Goal: Task Accomplishment & Management: Complete application form

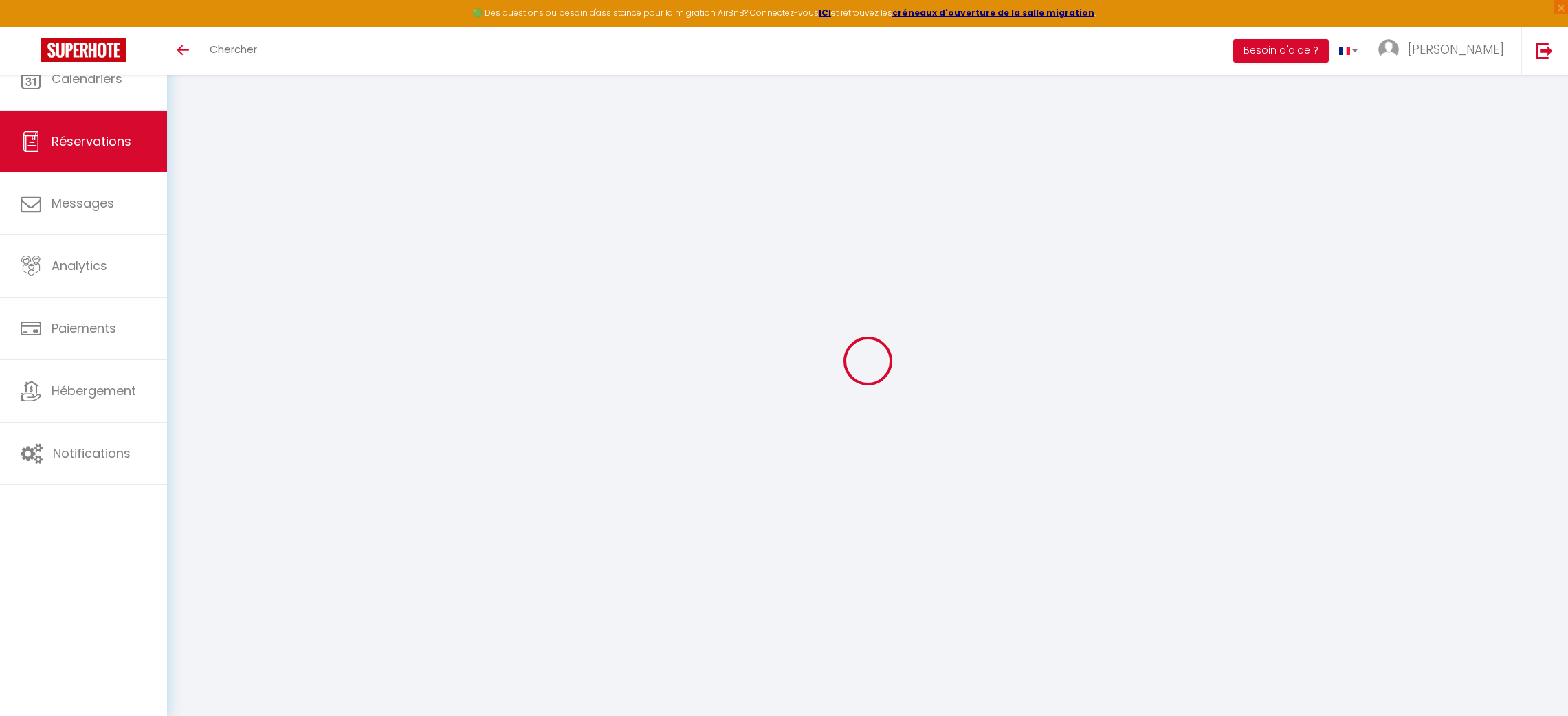
select select
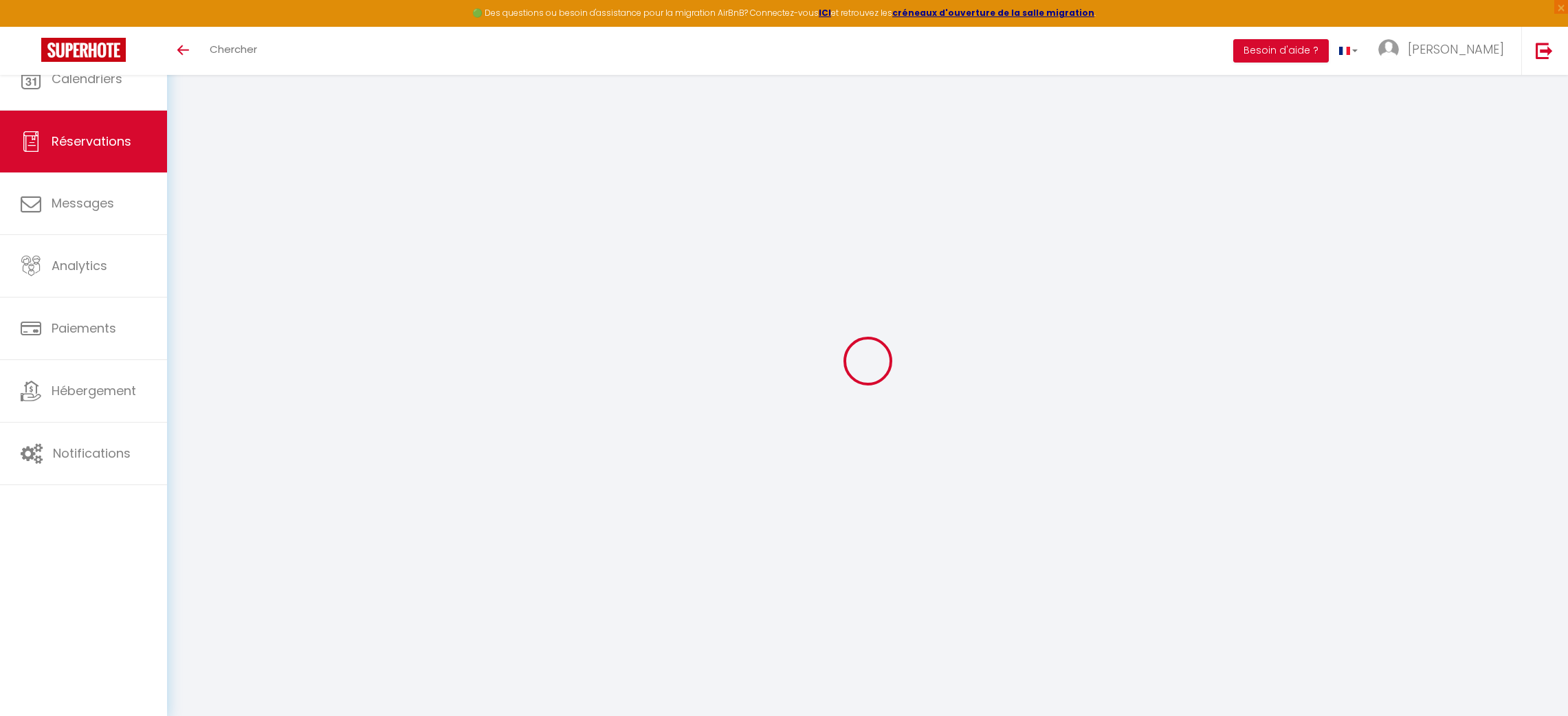
type input "Eder"
type input "[PERSON_NAME]"
type input "[EMAIL_ADDRESS][DOMAIN_NAME]"
type input "[PHONE_NUMBER]"
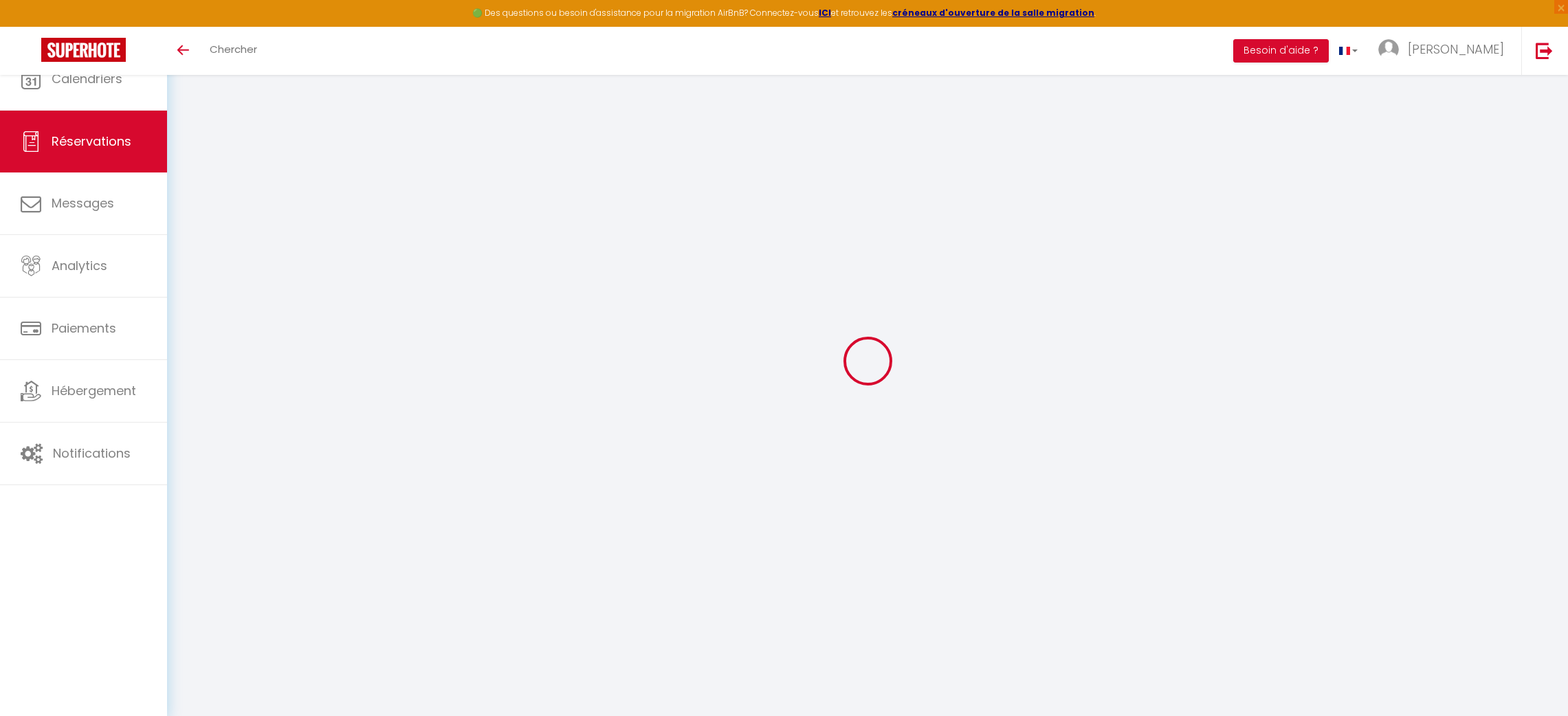
type input "[PHONE_NUMBER]"
type input "."
select select "BE"
type input "8.32"
type input "0.56"
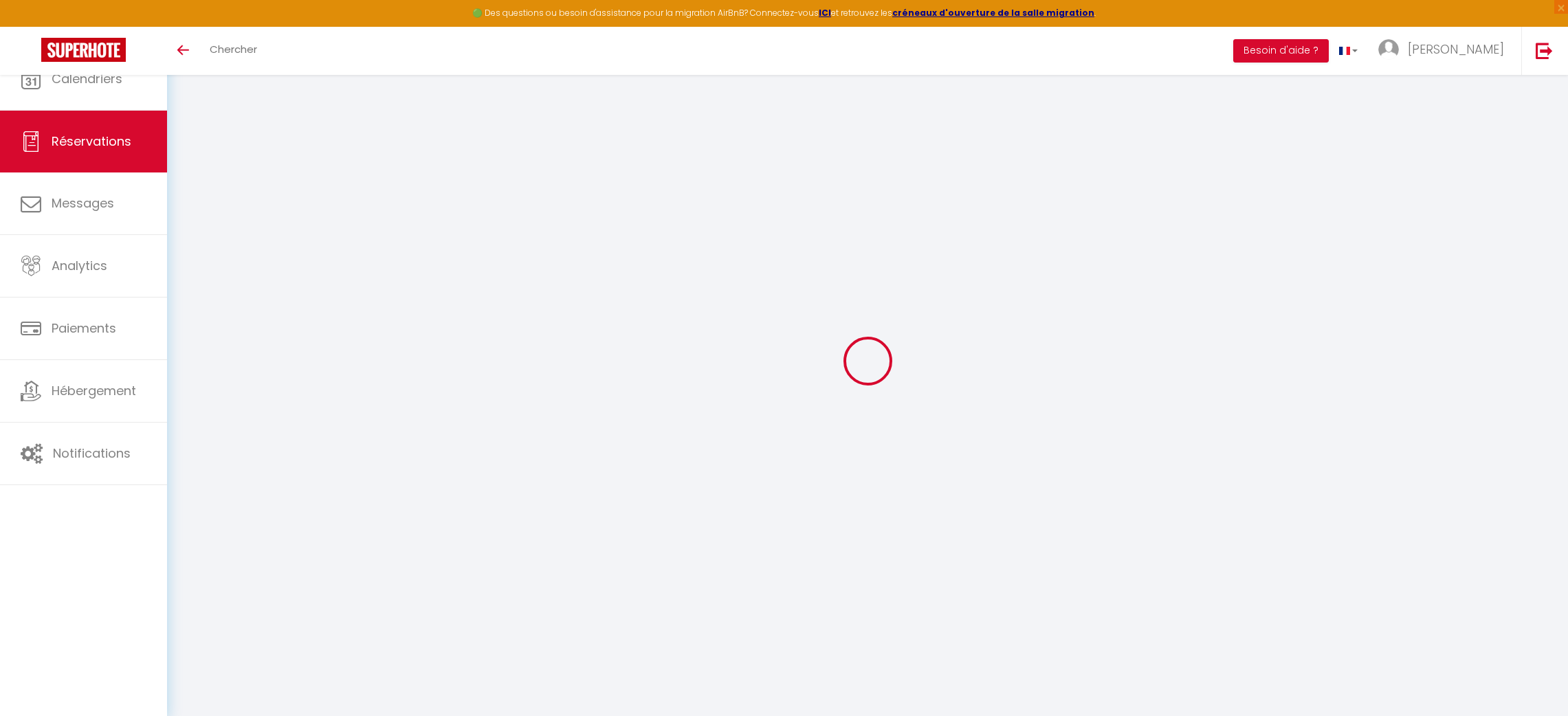
select select "37651"
select select "1"
select select
type input "1"
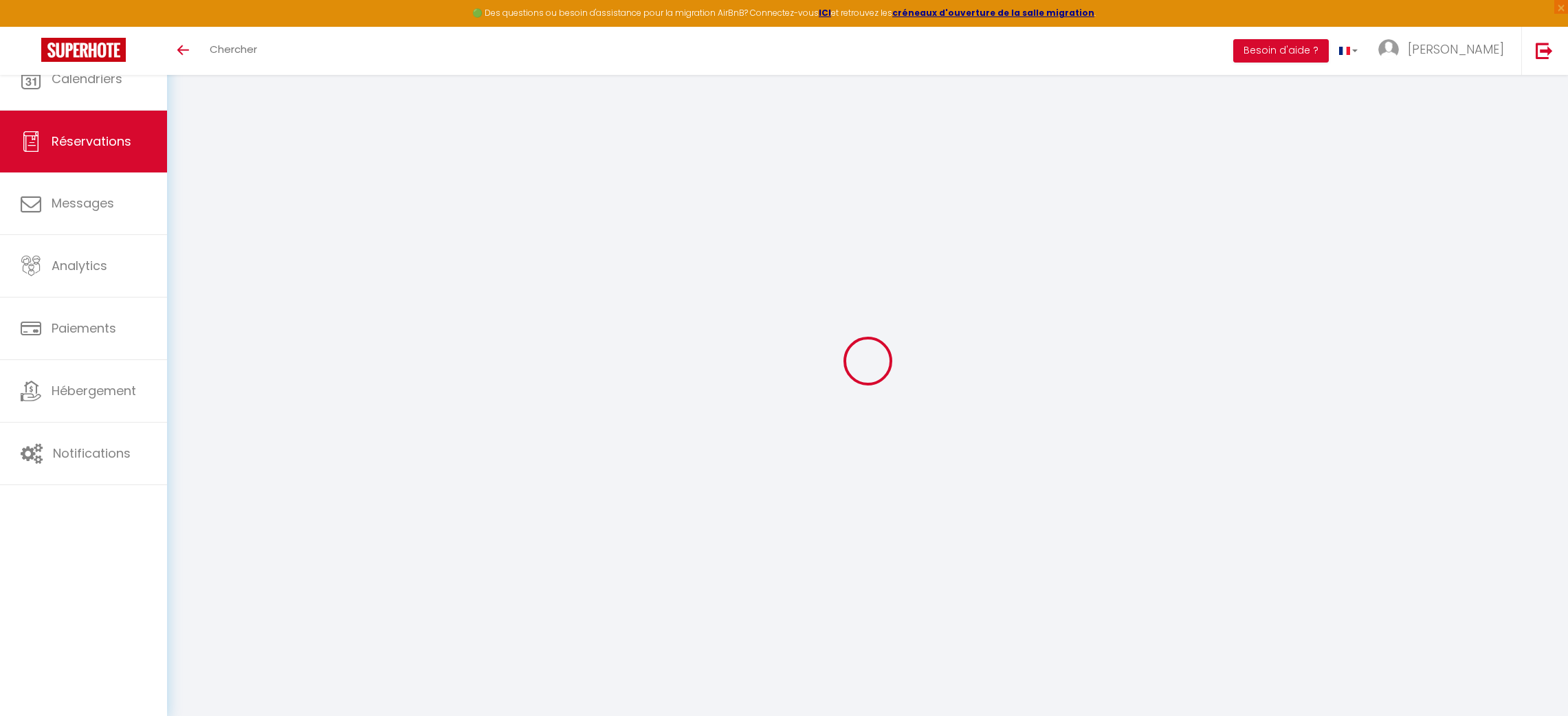
select select "12"
select select "15"
type input "37.8"
checkbox input "false"
type input "0"
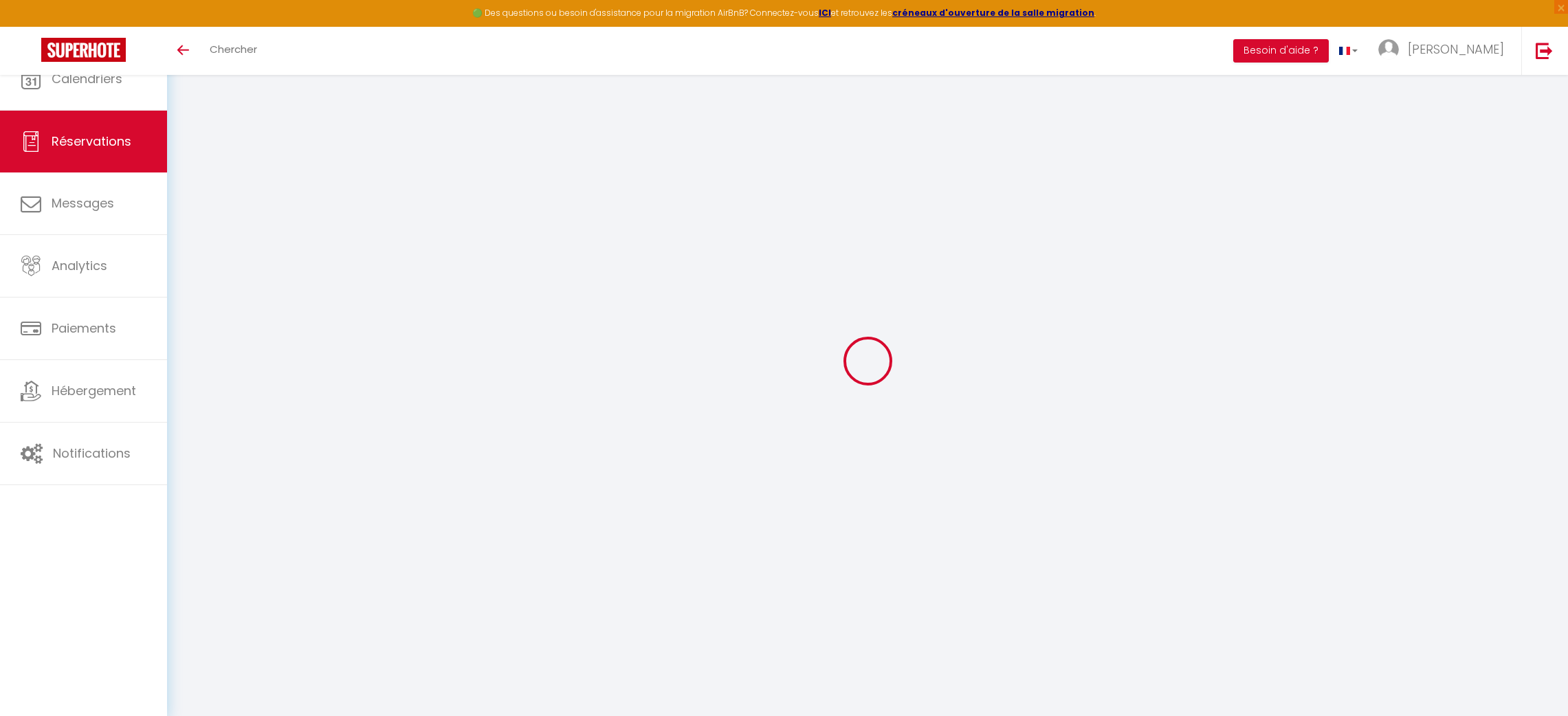
select select "2"
type input "0"
select select
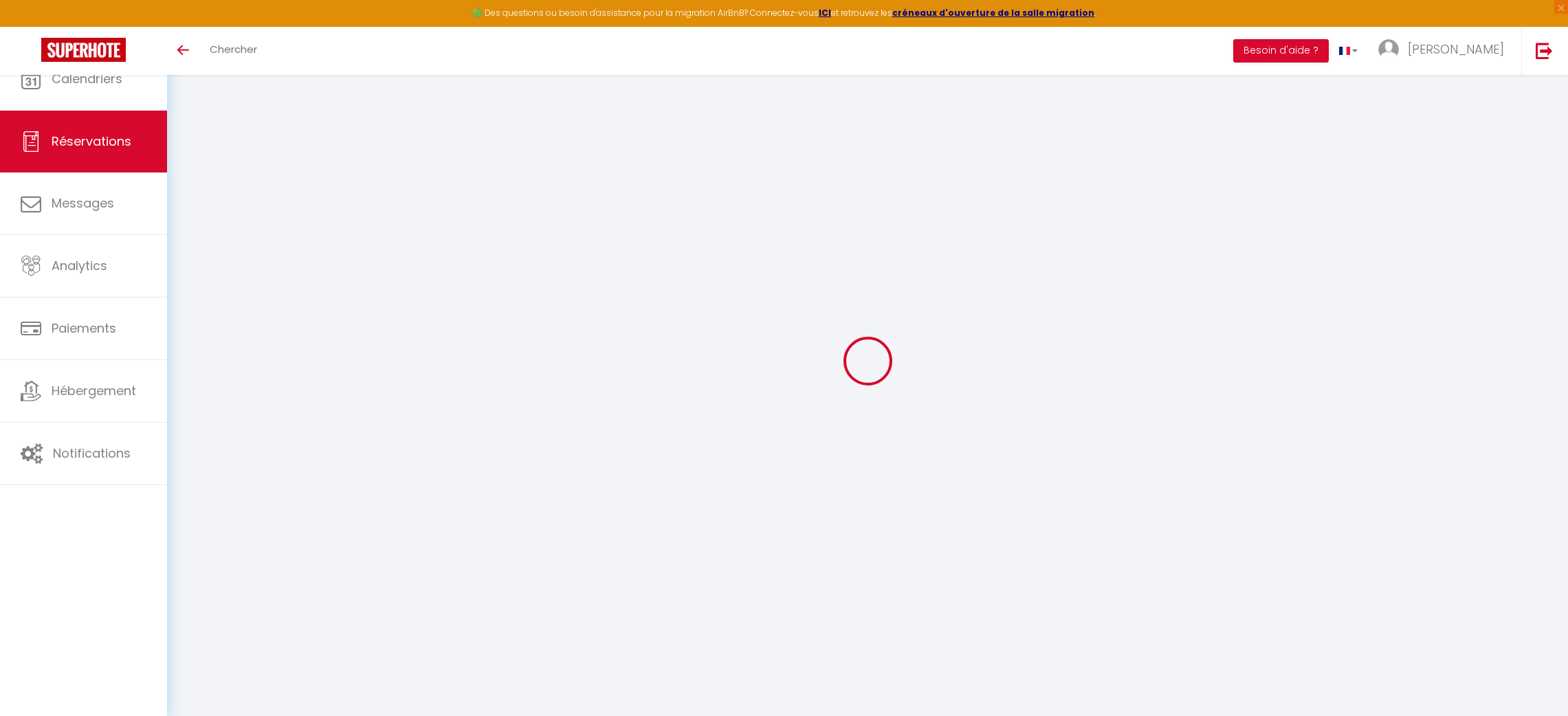
select select
checkbox input "false"
select select
checkbox input "false"
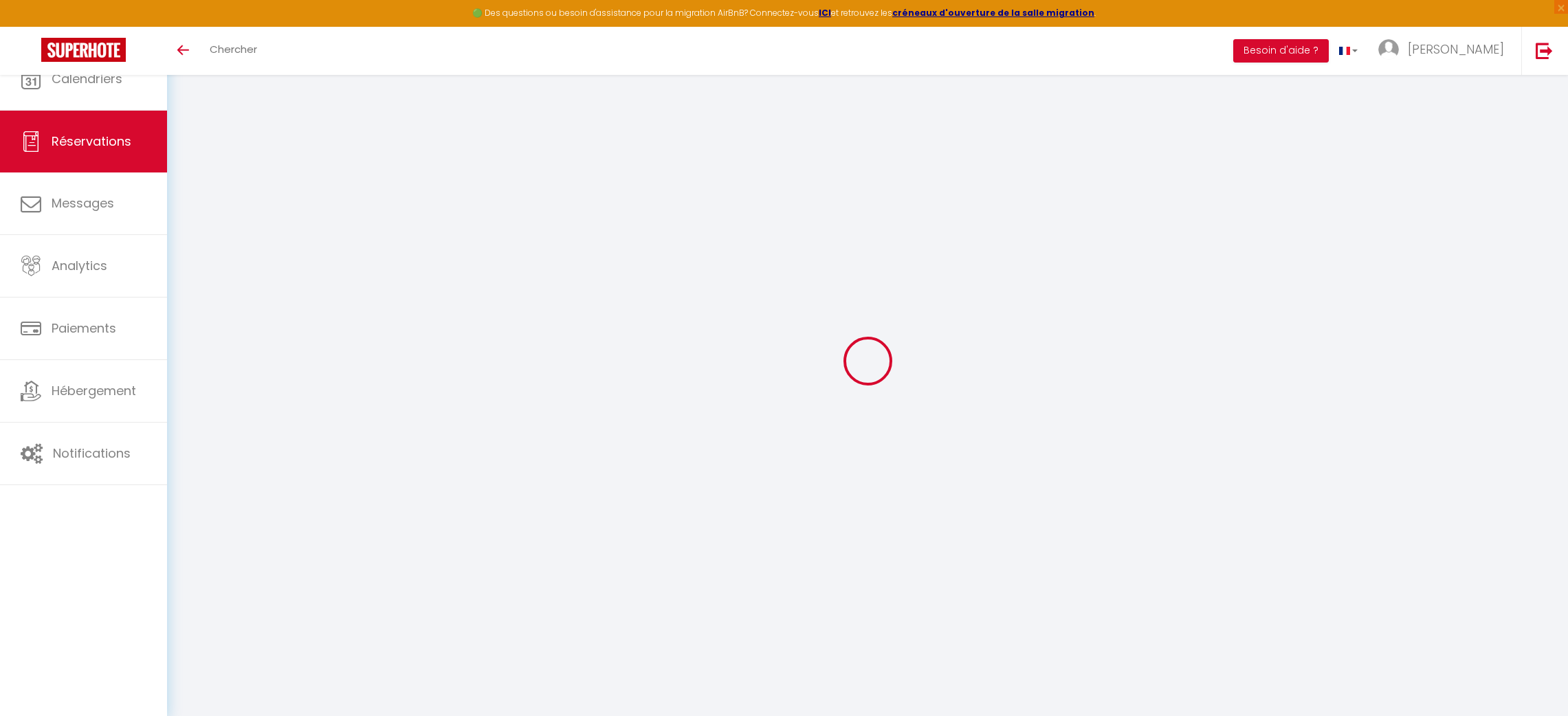
select select
checkbox input "false"
type textarea "** THIS RESERVATION HAS BEEN PRE-PAID ** Reservation has a cancellation grace p…"
type input "2.15"
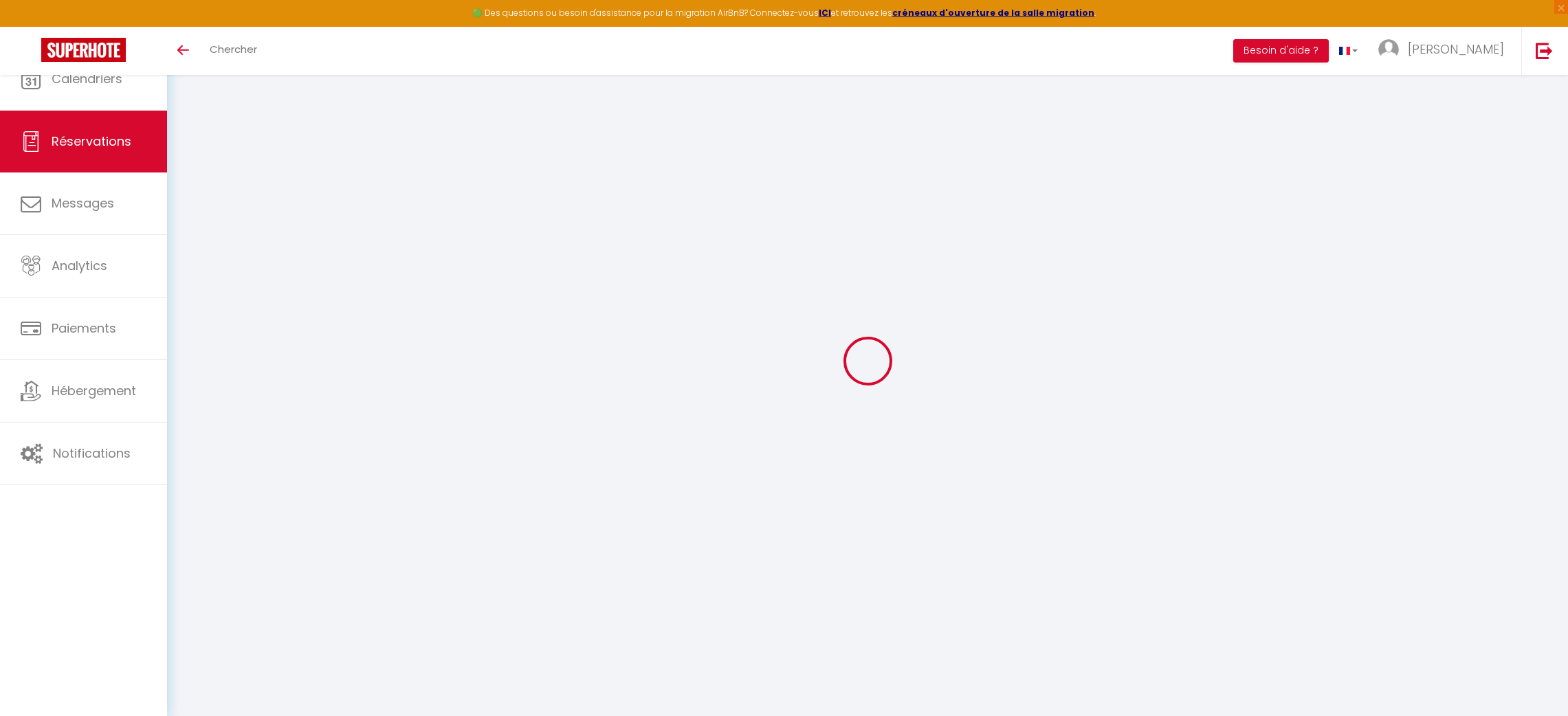
select select
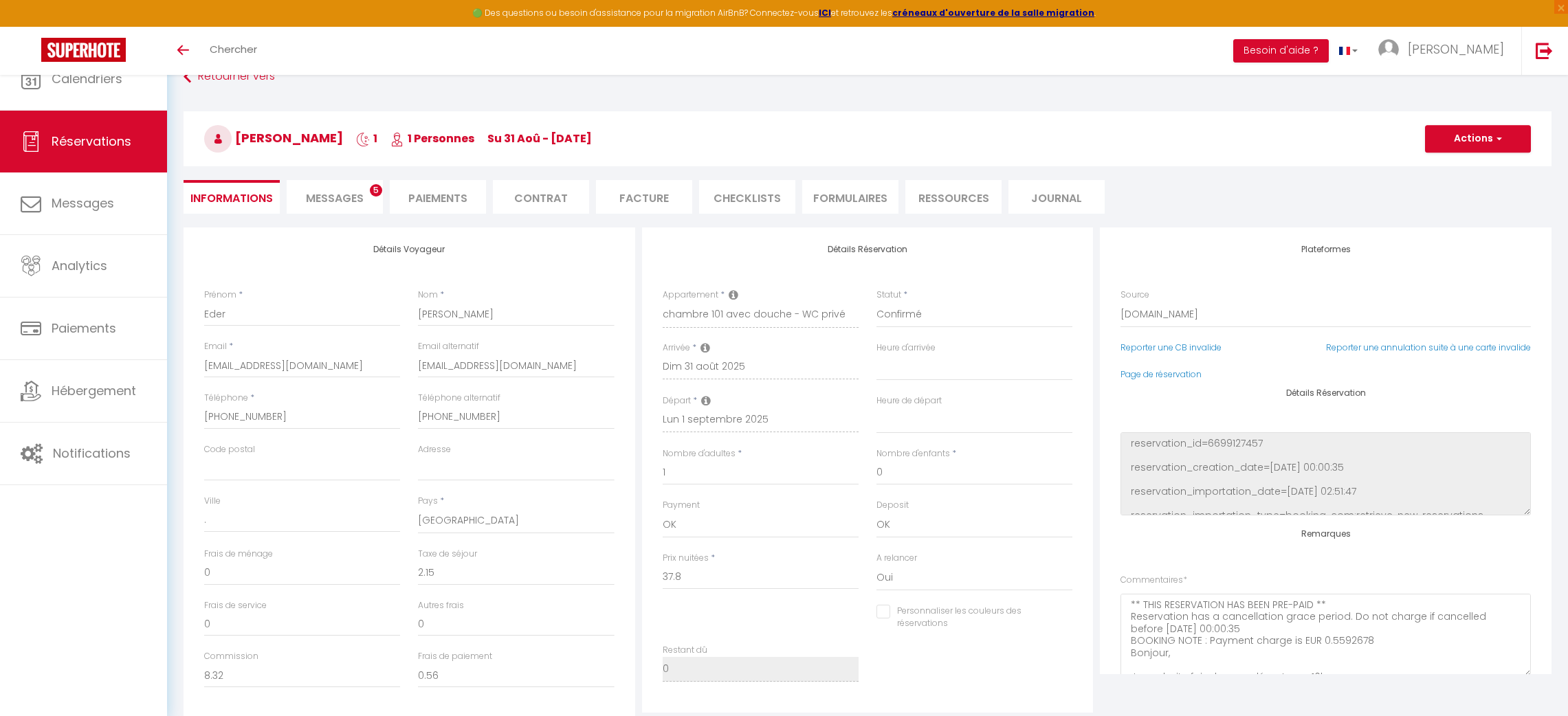
checkbox input "false"
select select "16:30"
select select "11:00"
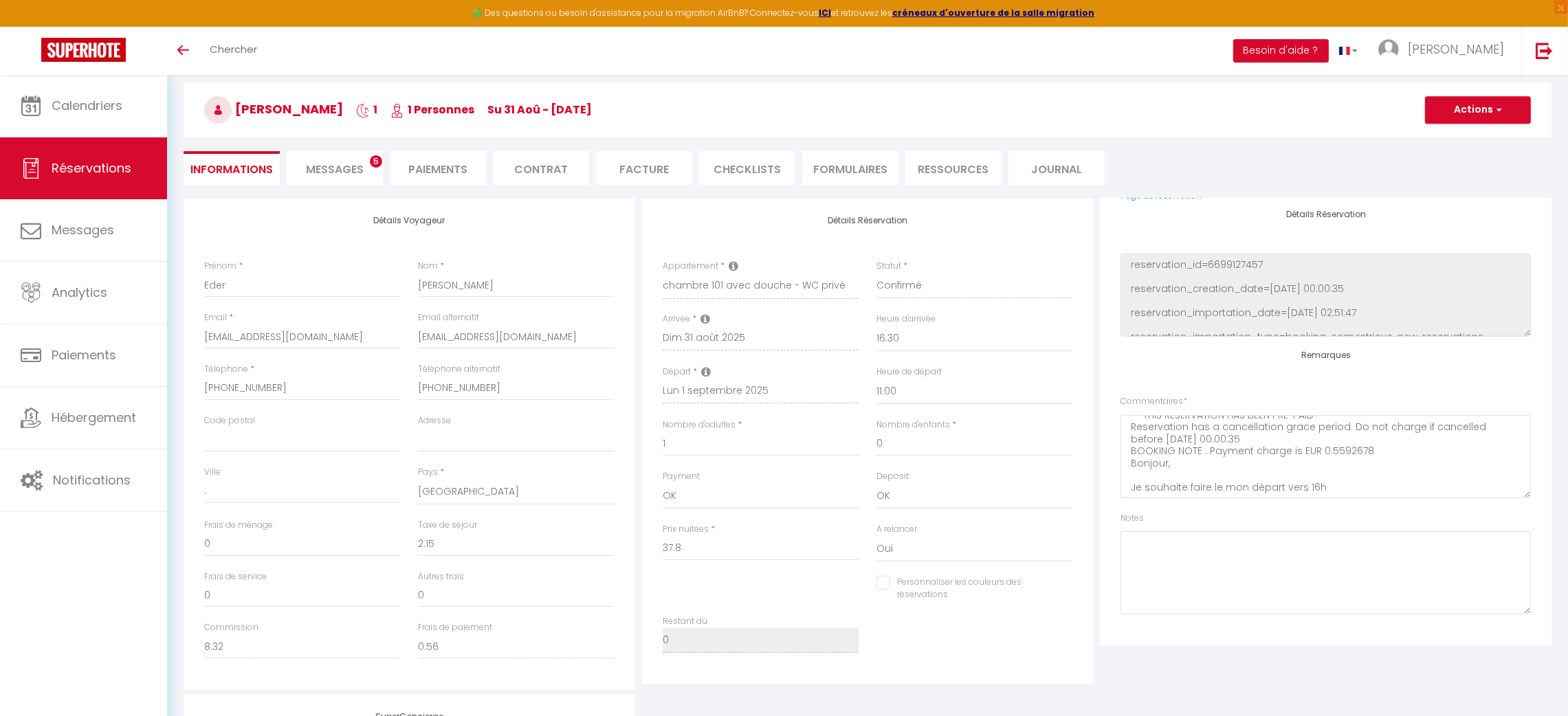
scroll to position [56, 0]
click at [368, 167] on li "Messages 5" at bounding box center [335, 166] width 96 height 33
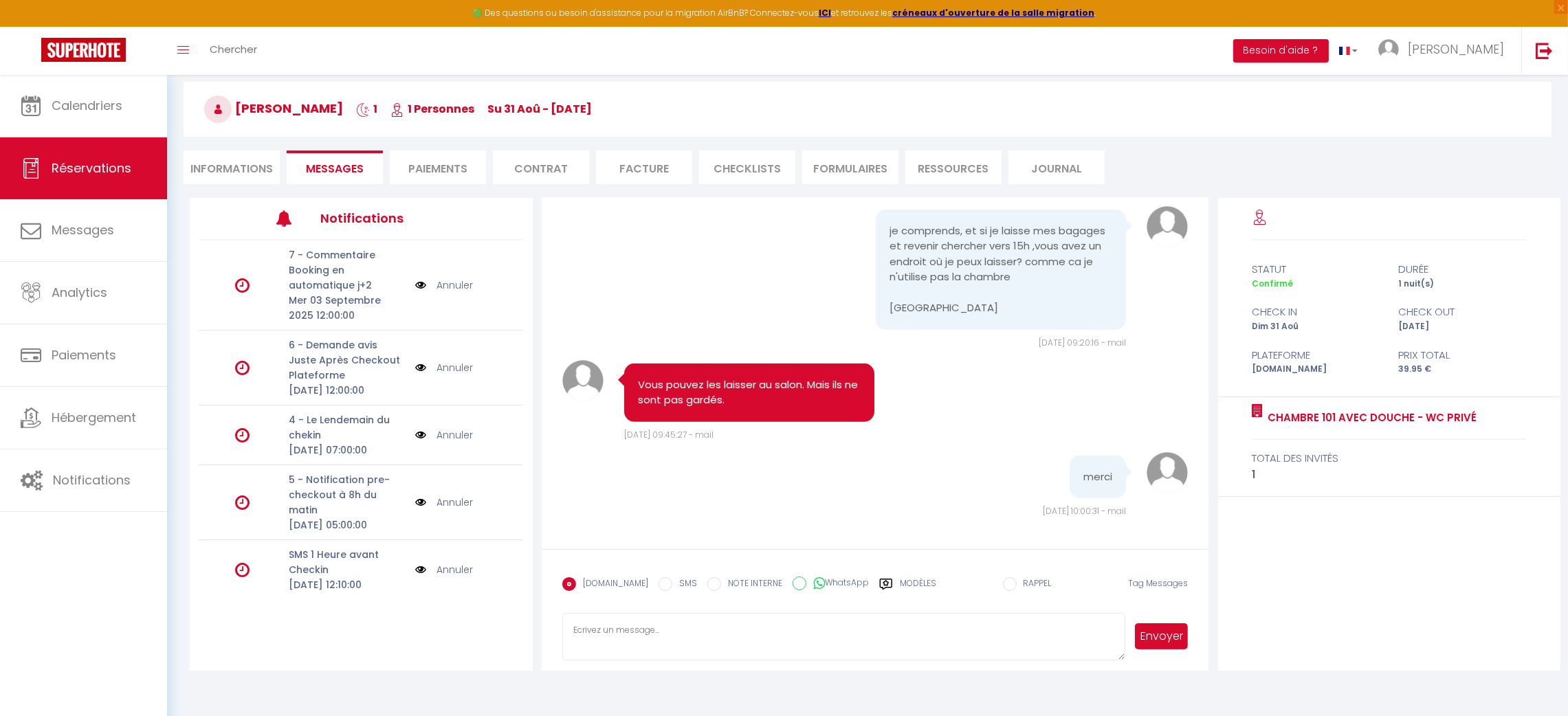
scroll to position [1440, 0]
click at [265, 150] on li "Informations" at bounding box center [231, 166] width 96 height 33
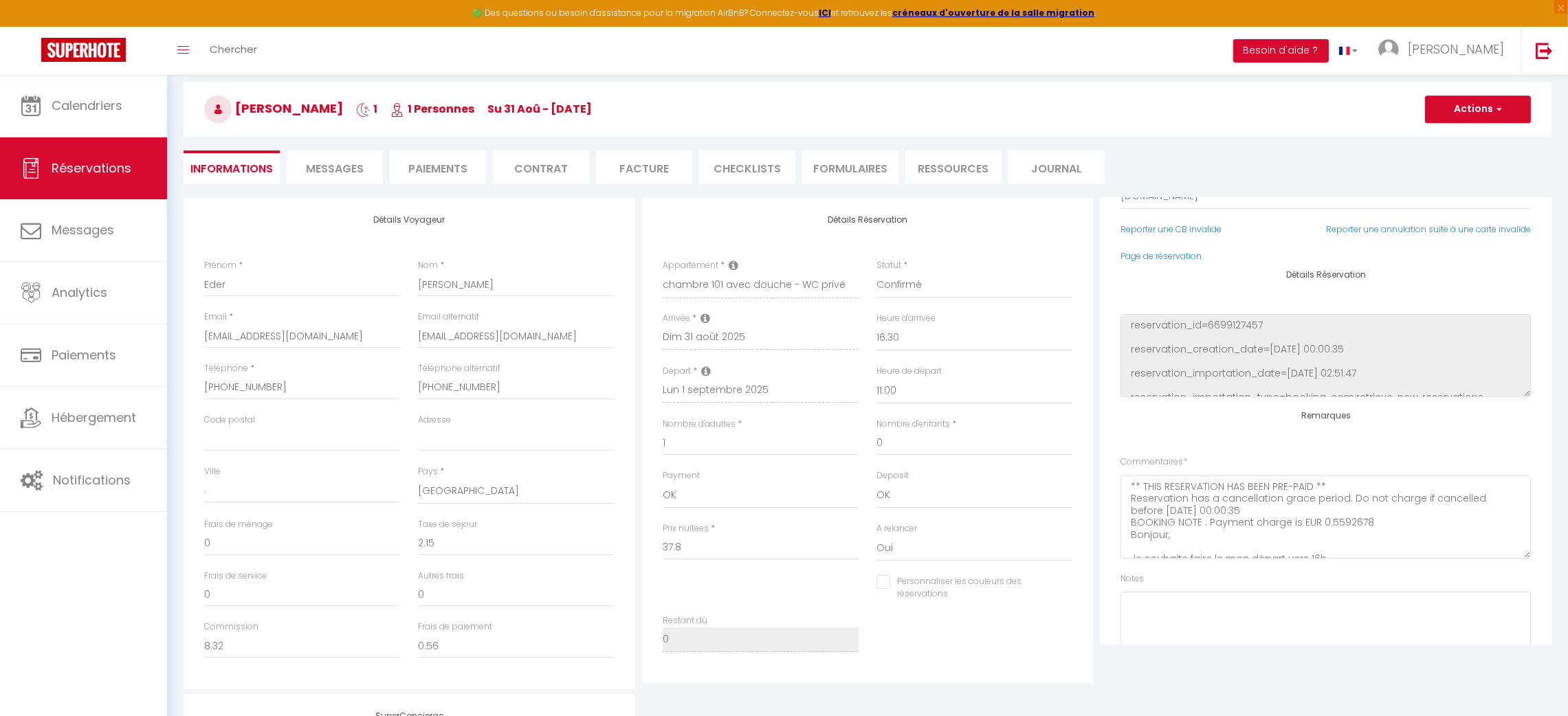
drag, startPoint x: 237, startPoint y: 102, endPoint x: 378, endPoint y: 97, distance: 141.1
click at [378, 97] on h3 "Eder Boyulu Munzila 1 1 Personnes Su 31 Aoû - [DATE]" at bounding box center [867, 109] width 1367 height 55
copy span "[PERSON_NAME]"
checkbox input "false"
click at [1546, 49] on img at bounding box center [1544, 50] width 17 height 17
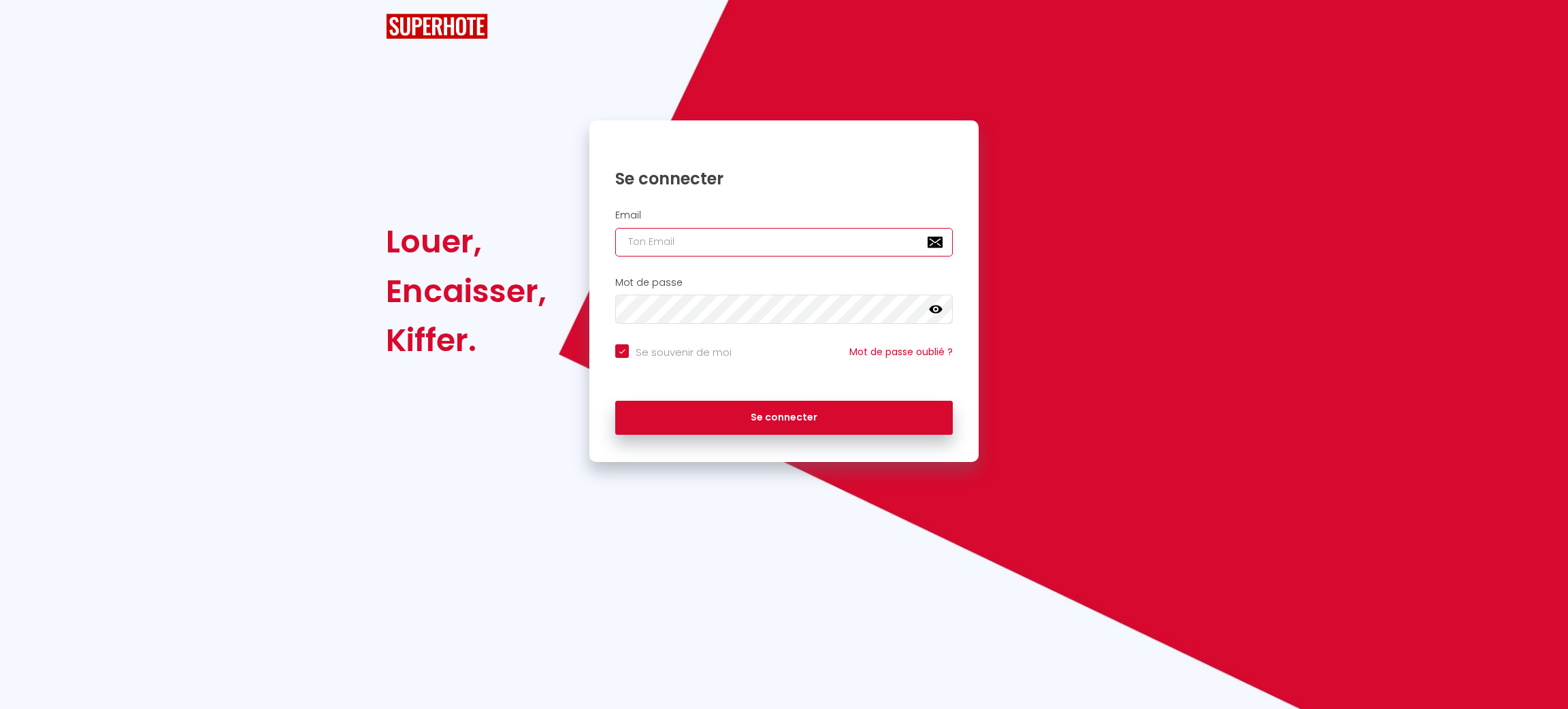
type input "[PERSON_NAME][EMAIL_ADDRESS][DOMAIN_NAME]"
checkbox input "true"
click at [824, 225] on div "Email [PERSON_NAME][EMAIL_ADDRESS][DOMAIN_NAME]" at bounding box center [784, 233] width 372 height 47
drag, startPoint x: 758, startPoint y: 267, endPoint x: 761, endPoint y: 259, distance: 8.5
click at [761, 259] on div "Email [PERSON_NAME][EMAIL_ADDRESS][DOMAIN_NAME]" at bounding box center [784, 237] width 390 height 68
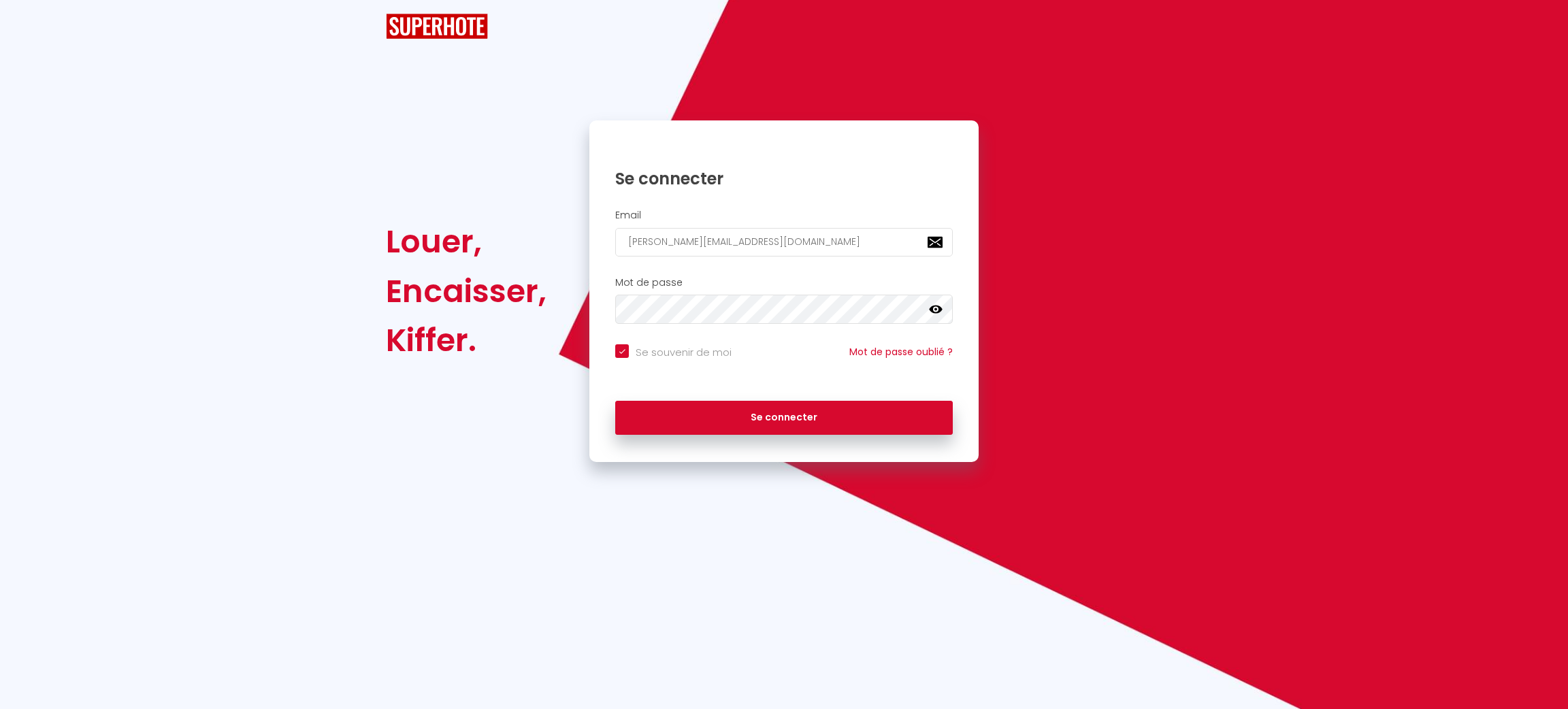
drag, startPoint x: 761, startPoint y: 259, endPoint x: 757, endPoint y: 247, distance: 12.6
click at [757, 247] on div "Email [PERSON_NAME][EMAIL_ADDRESS][DOMAIN_NAME]" at bounding box center [784, 237] width 390 height 68
click at [757, 247] on input "[PERSON_NAME][EMAIL_ADDRESS][DOMAIN_NAME]" at bounding box center [784, 243] width 337 height 29
type input "[PERSON_NAME][EMAIL_ADDRESS][DOMAIN_NAME]"
checkbox input "true"
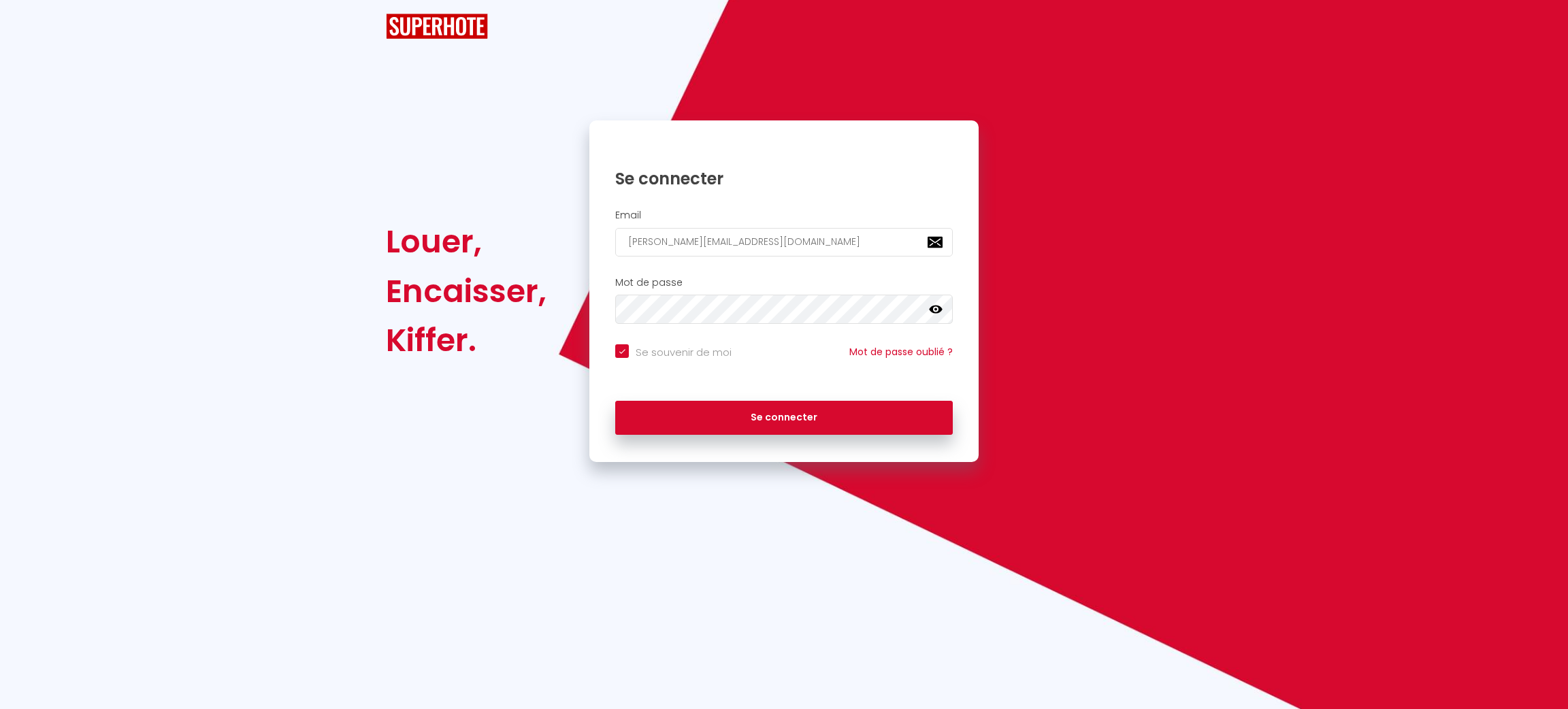
click at [884, 243] on input "[PERSON_NAME][EMAIL_ADDRESS][DOMAIN_NAME]" at bounding box center [784, 243] width 337 height 29
type input "[EMAIL_ADDRESS][DOMAIN_NAME]"
checkbox input "true"
click at [884, 243] on input "[EMAIL_ADDRESS][DOMAIN_NAME]" at bounding box center [784, 243] width 337 height 29
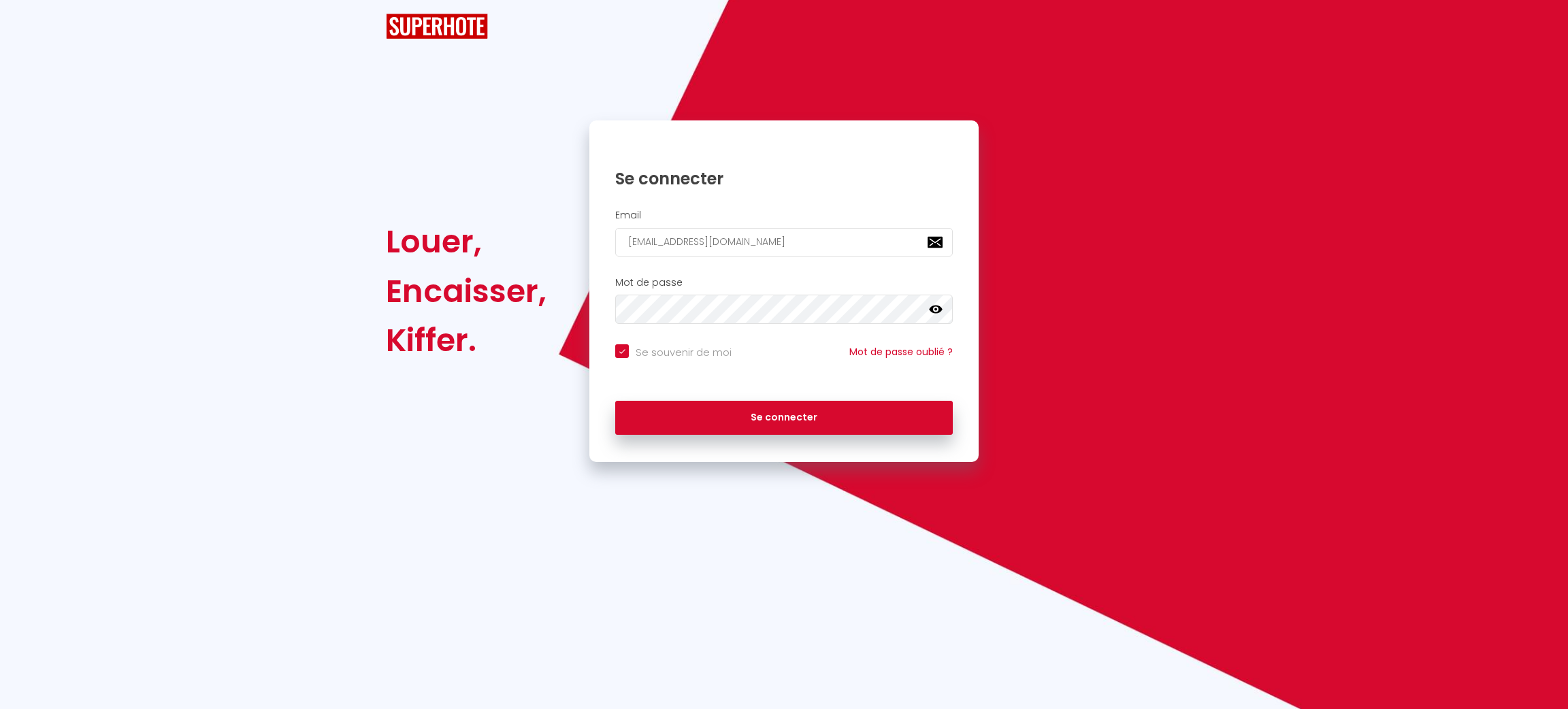
type input "[EMAIL_ADDRESS][DOMAIN_NAME]"
click at [615, 401] on button "Se connecter" at bounding box center [784, 417] width 337 height 34
checkbox input "true"
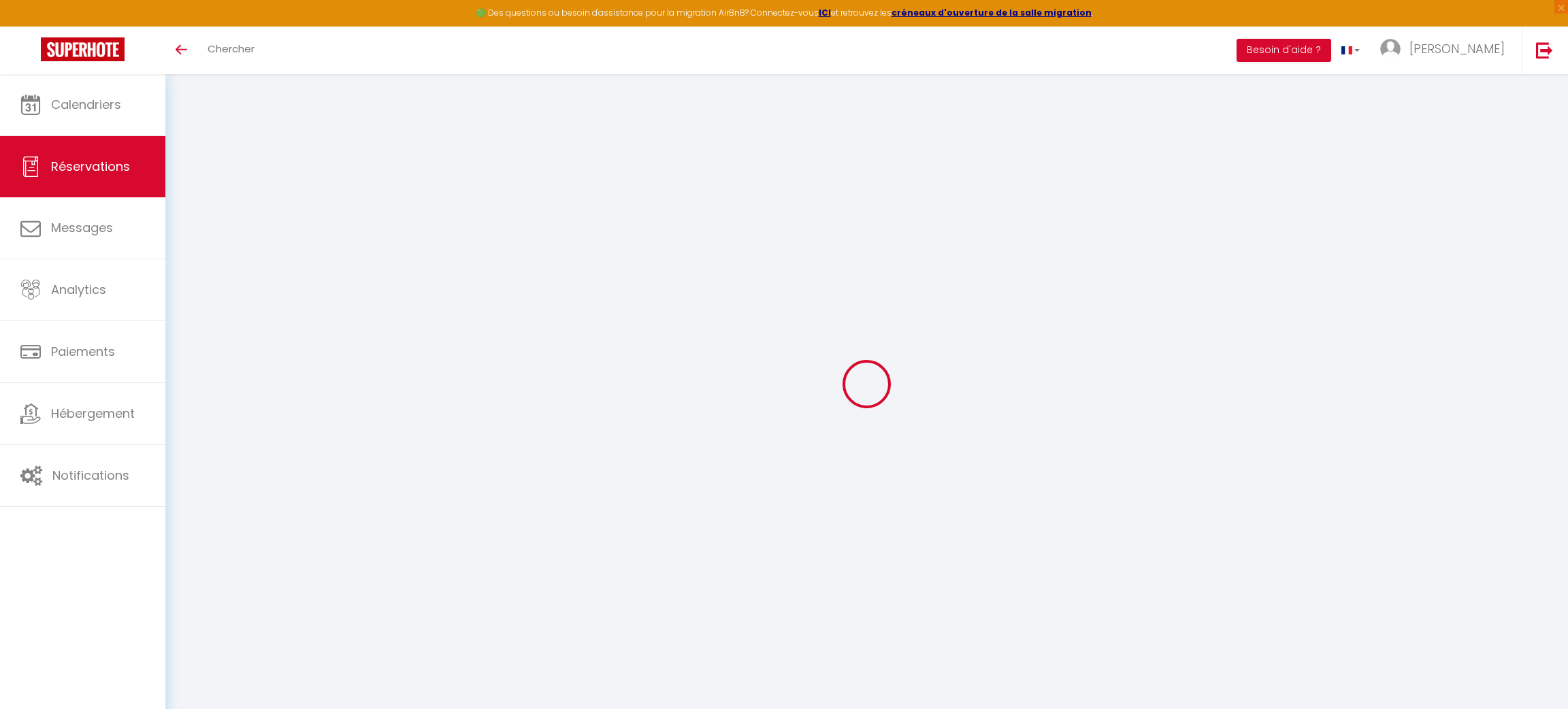
select select
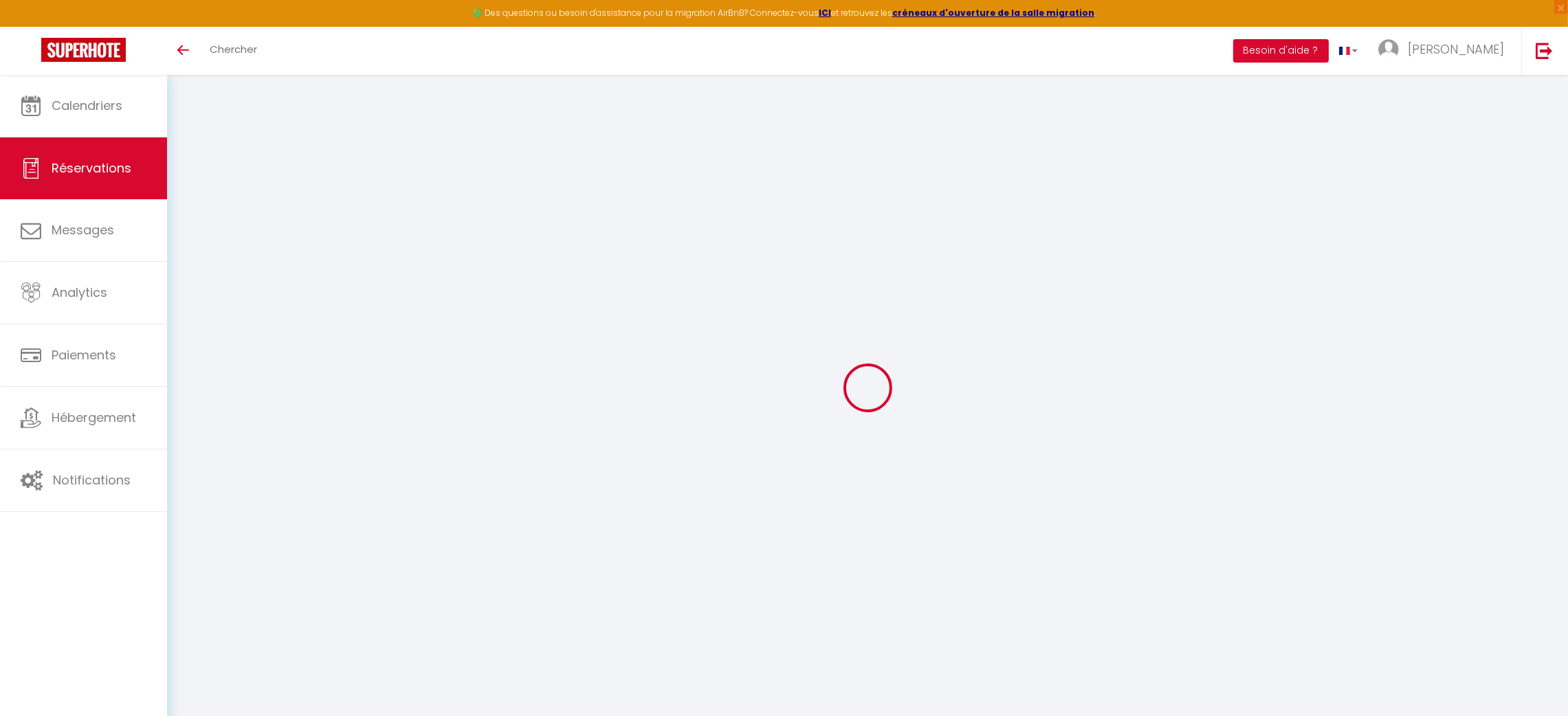
type input "Françoise"
type input "Corroy"
type input "fcorro.776131@guest.booking.com"
type input "+33676159209"
type input "."
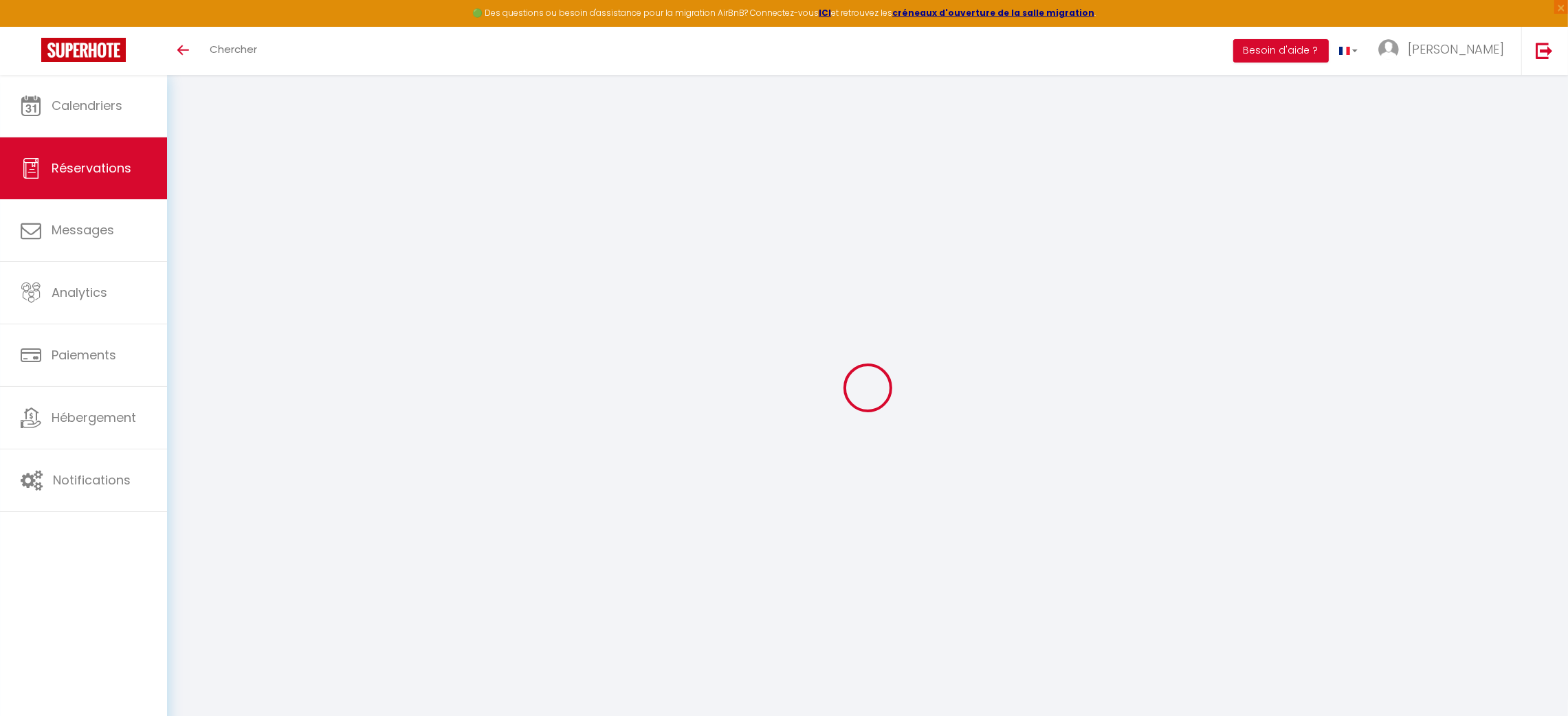
select select "FR"
type input "8.32"
type input "0.56"
select select "37651"
select select "1"
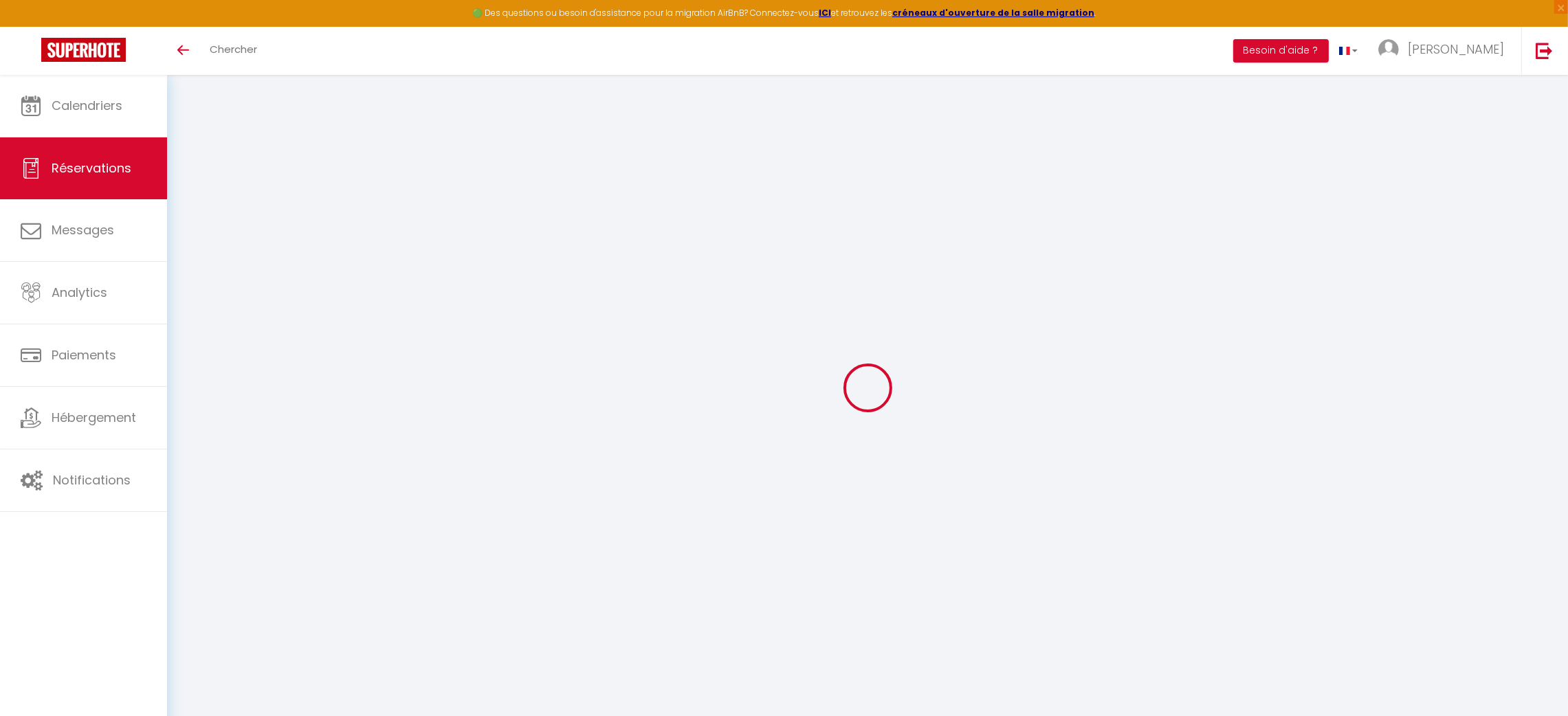
select select
type input "2"
select select "12"
select select "15"
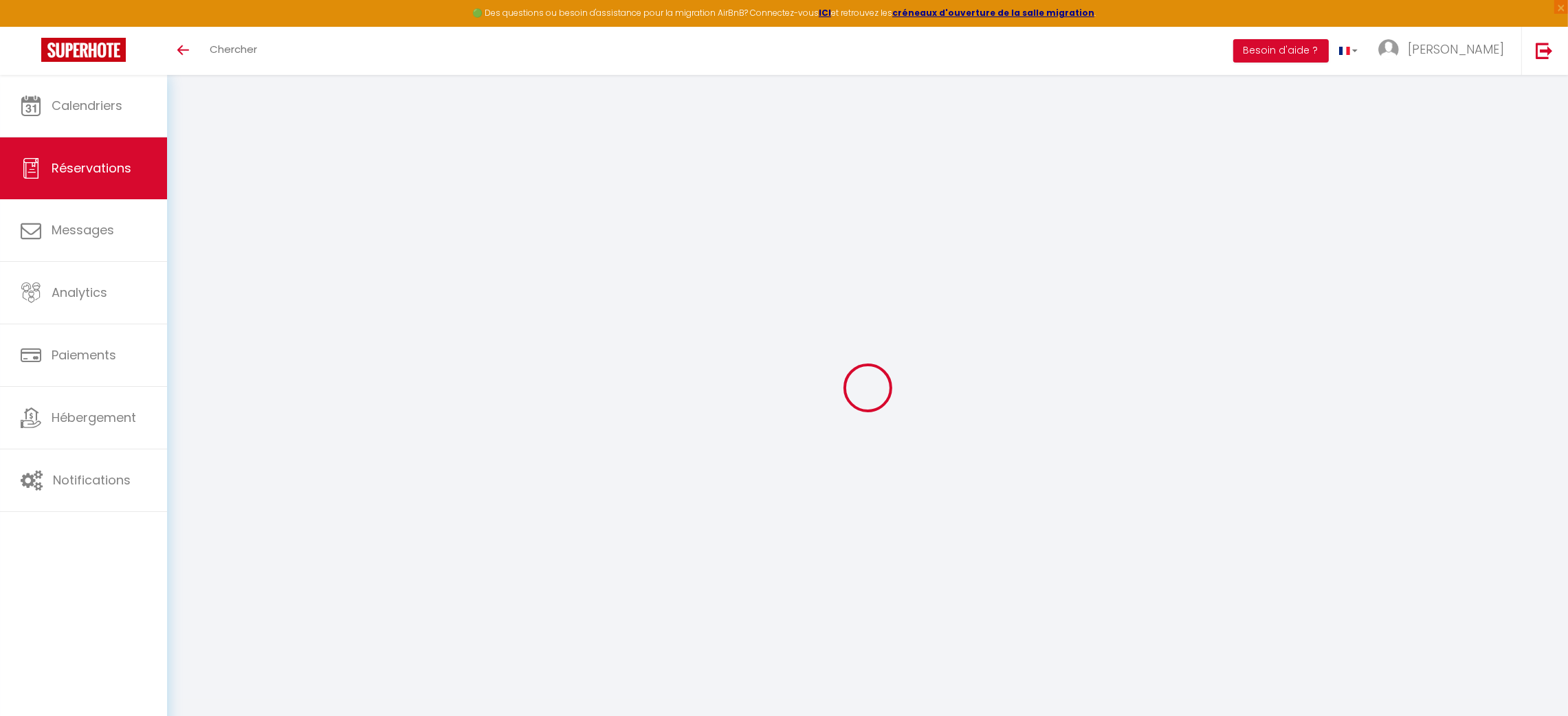
type input "37.8"
checkbox input "false"
type input "0"
select select "2"
type input "0"
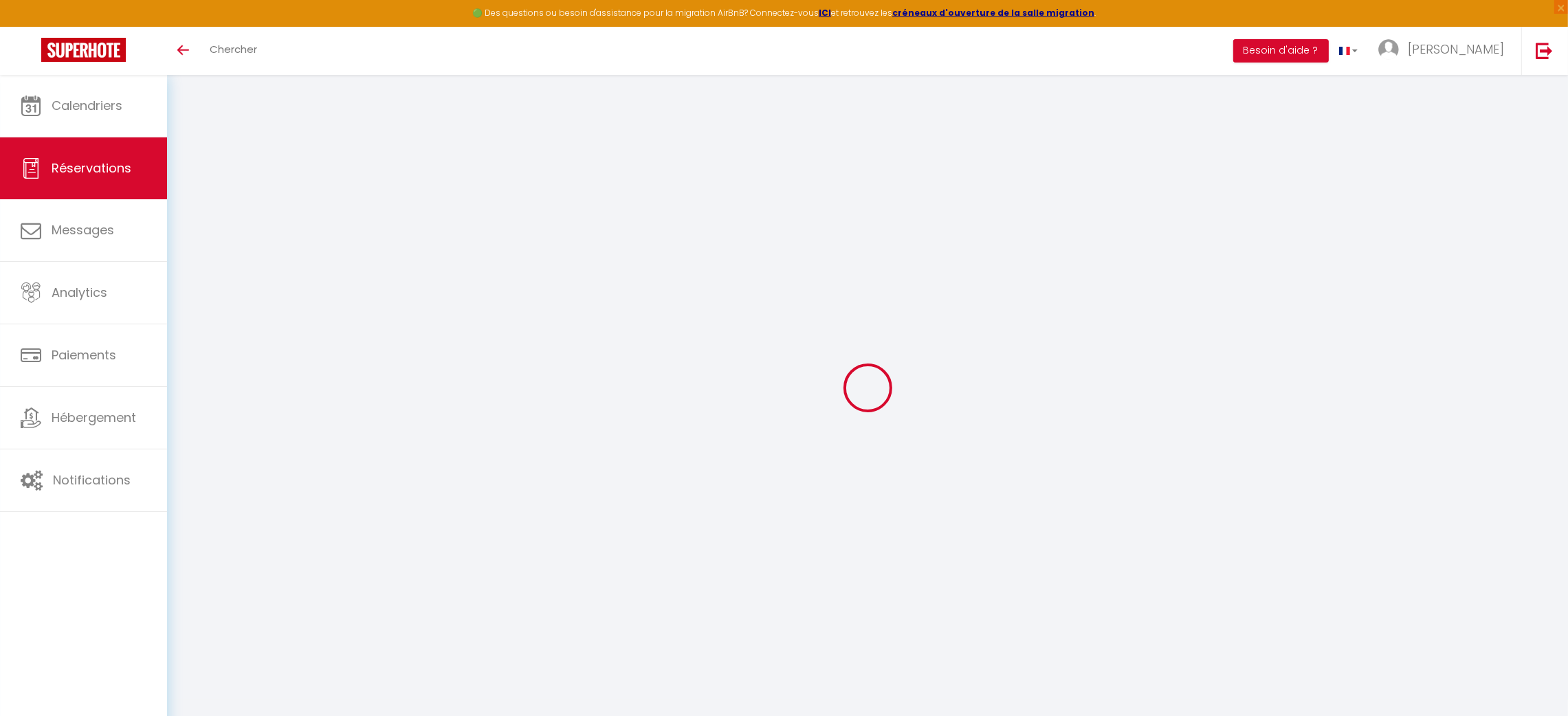
type input "0"
select select
checkbox input "false"
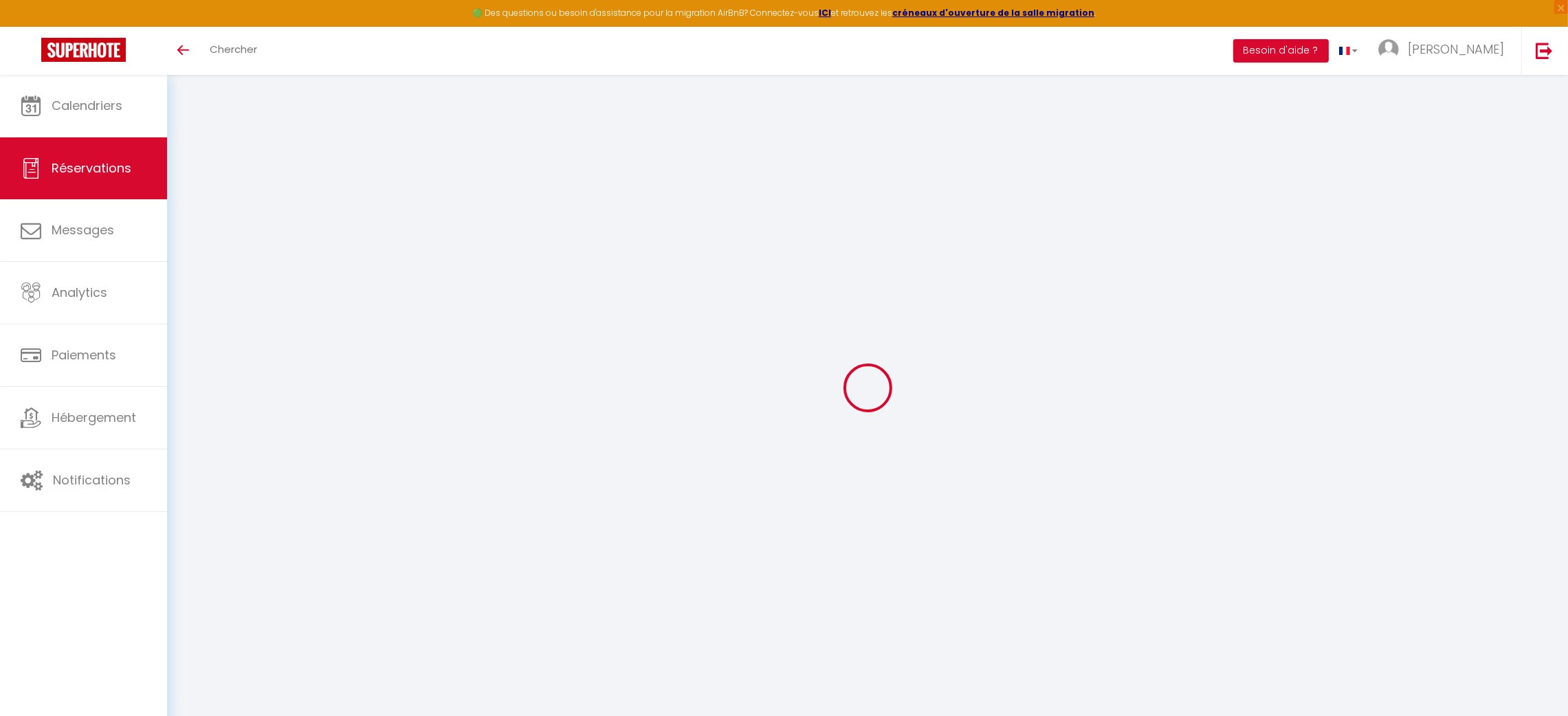
select select
checkbox input "false"
select select
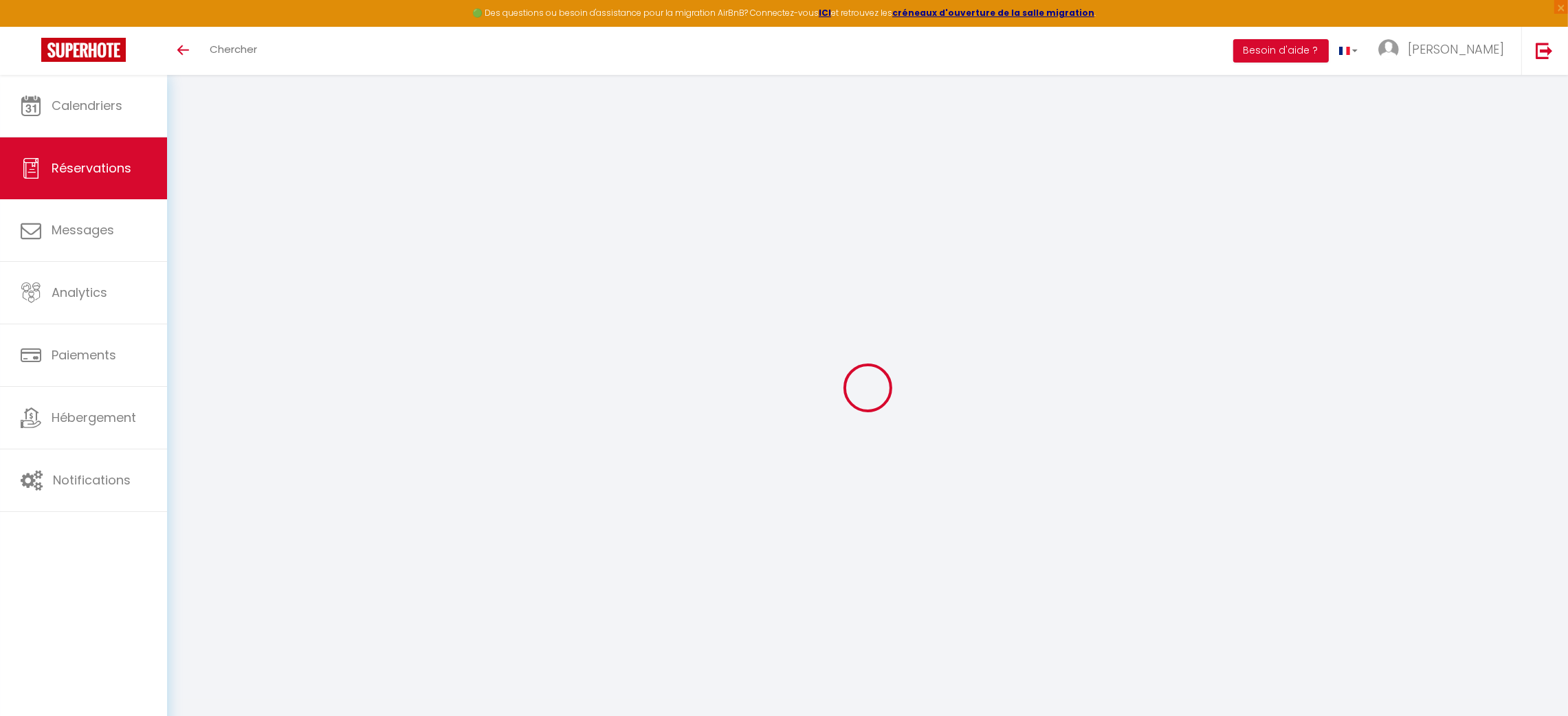
checkbox input "false"
select select
checkbox input "false"
type textarea "** THIS RESERVATION HAS BEEN PRE-PAID ** Reservation has a cancellation grace p…"
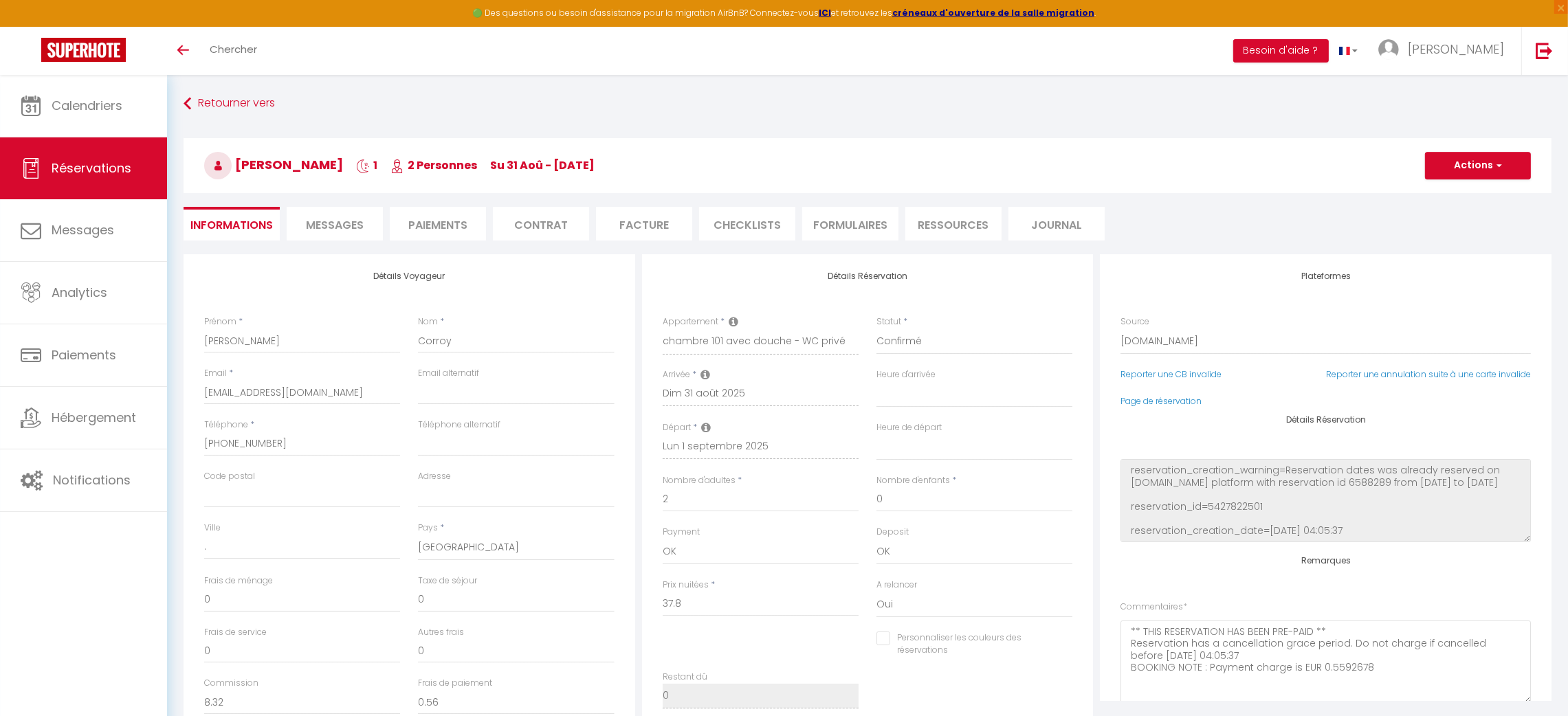
type input "2.15"
select select
checkbox input "false"
select select
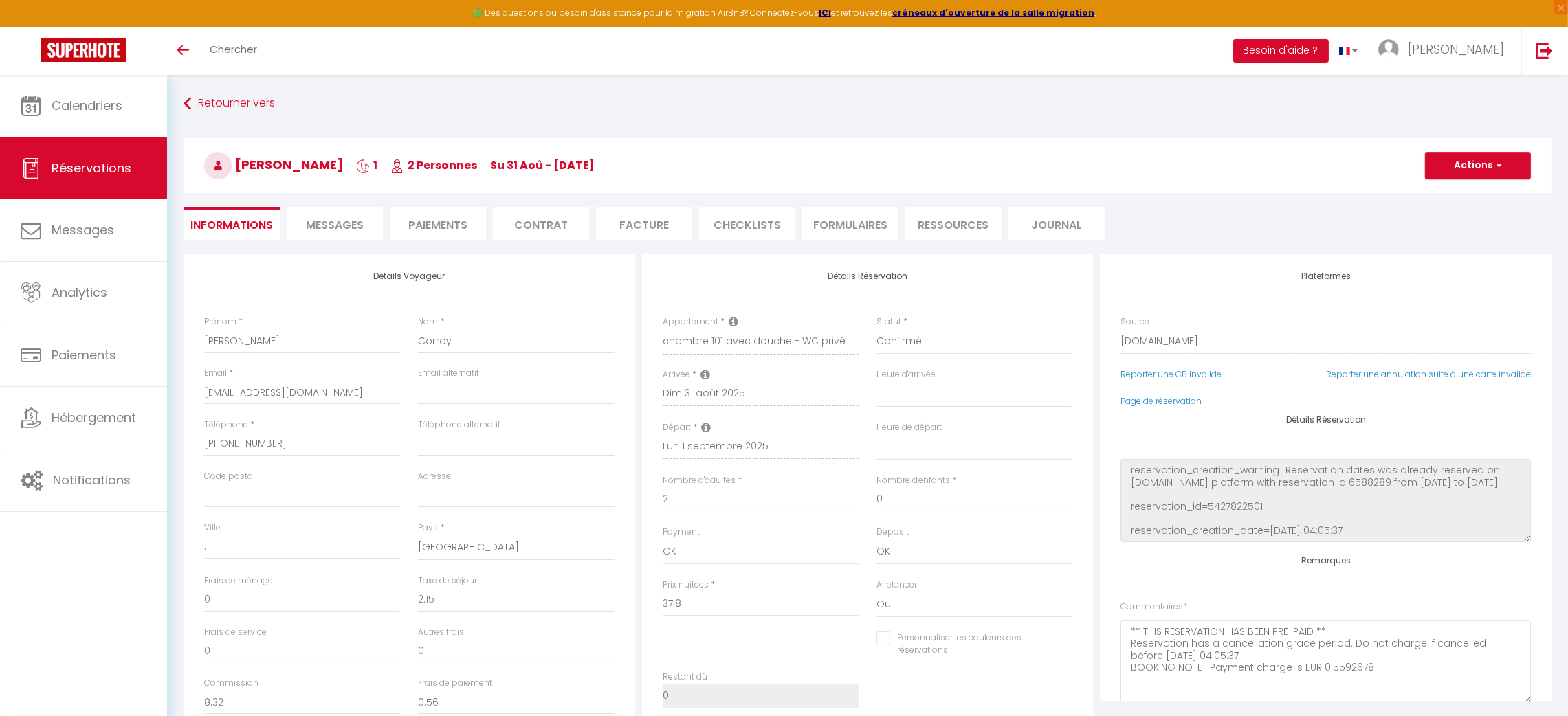
select select
drag, startPoint x: 365, startPoint y: 167, endPoint x: 238, endPoint y: 172, distance: 127.1
click at [238, 172] on h3 "Françoise Corroy 1 2 Personnes Su 31 Aoû - Mo 01 Sep" at bounding box center [867, 166] width 1367 height 55
copy h3 "Françoise Corroy"
